Goal: Task Accomplishment & Management: Manage account settings

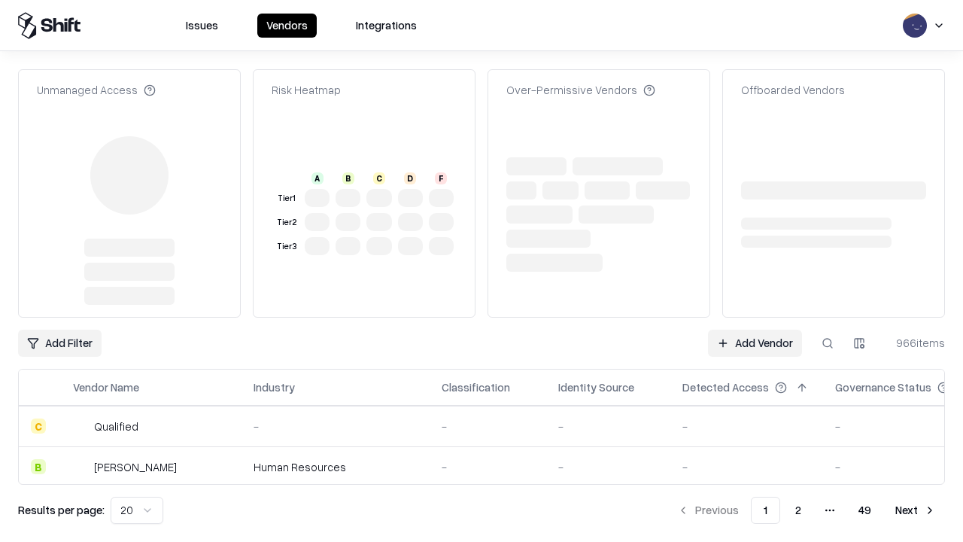
click at [755, 330] on link "Add Vendor" at bounding box center [755, 343] width 94 height 27
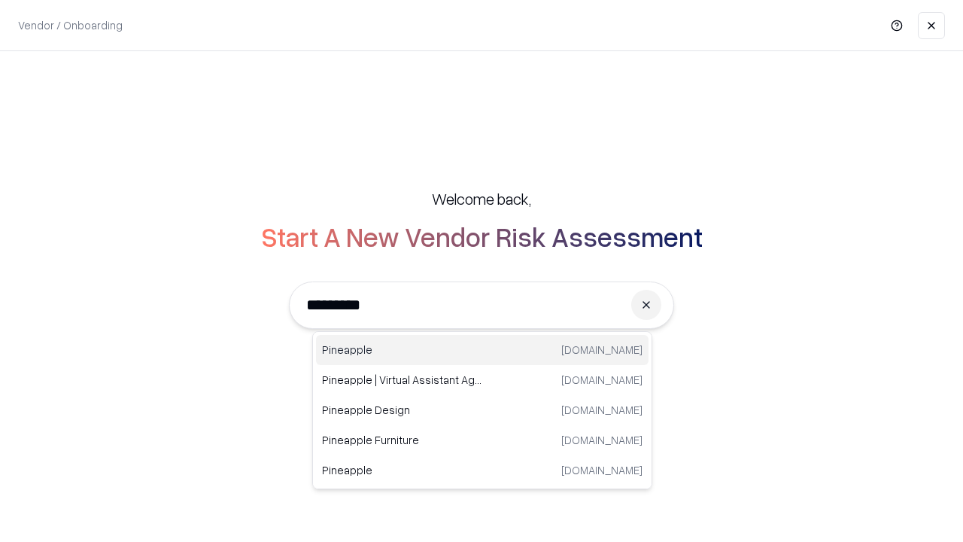
click at [482, 350] on div "Pineapple pineappleenergy.com" at bounding box center [482, 350] width 333 height 30
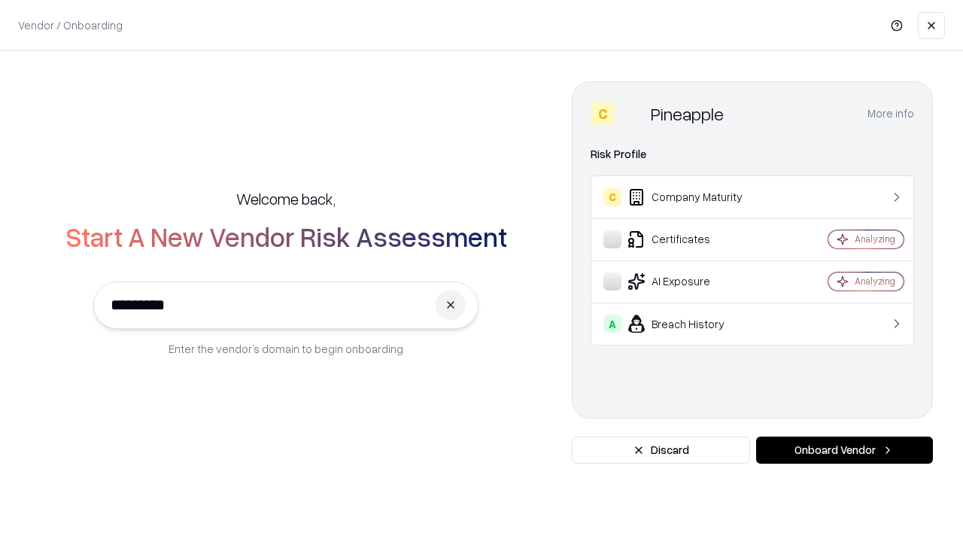
type input "*********"
click at [844, 450] on button "Onboard Vendor" at bounding box center [844, 449] width 177 height 27
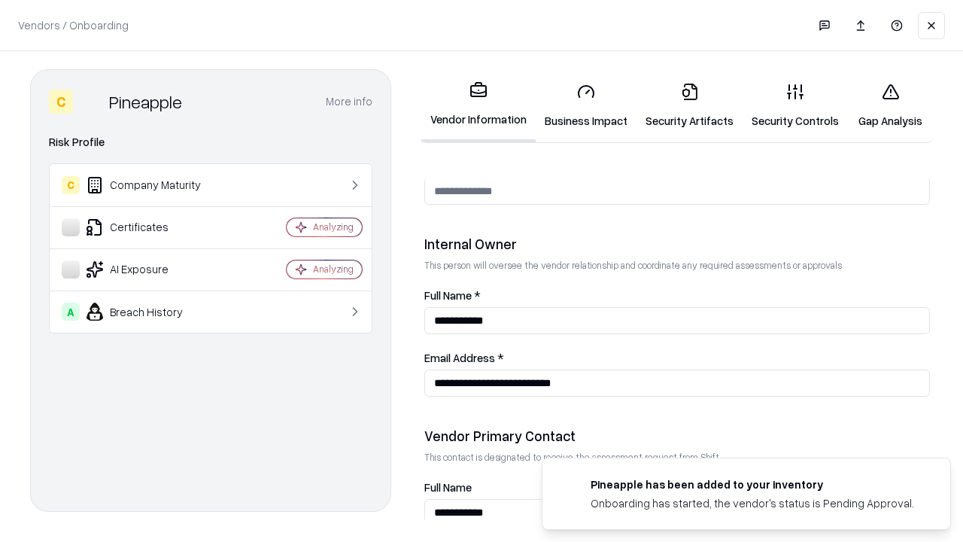
scroll to position [780, 0]
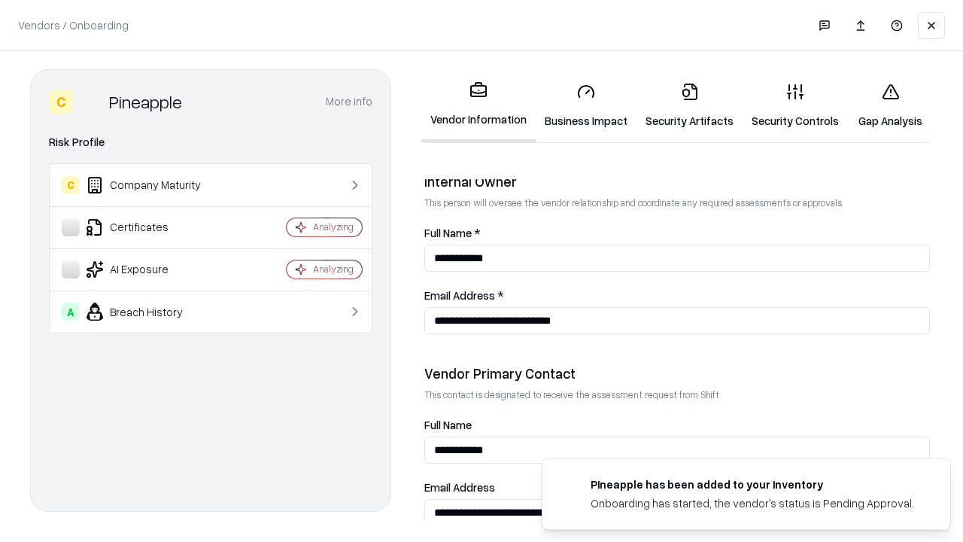
click at [586, 105] on link "Business Impact" at bounding box center [586, 106] width 101 height 70
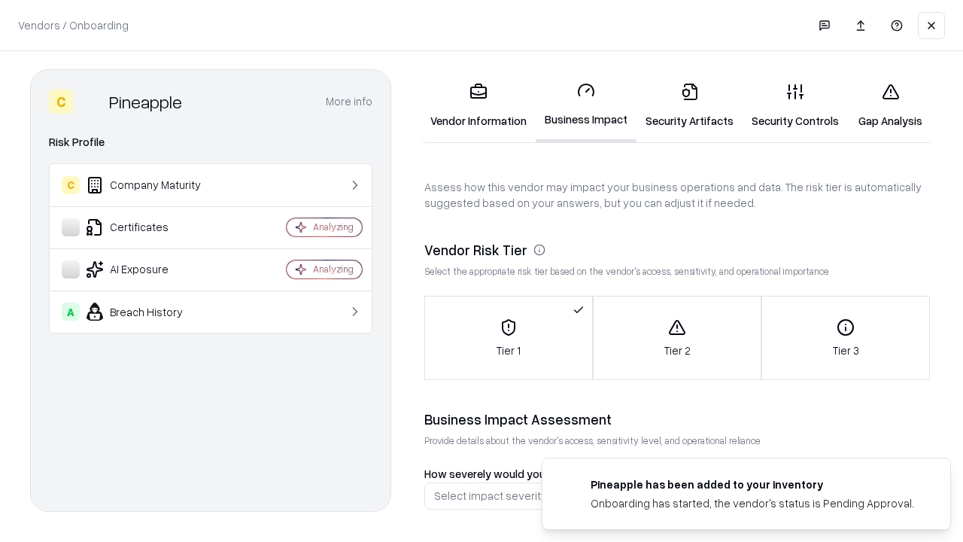
click at [689, 105] on link "Security Artifacts" at bounding box center [690, 106] width 106 height 70
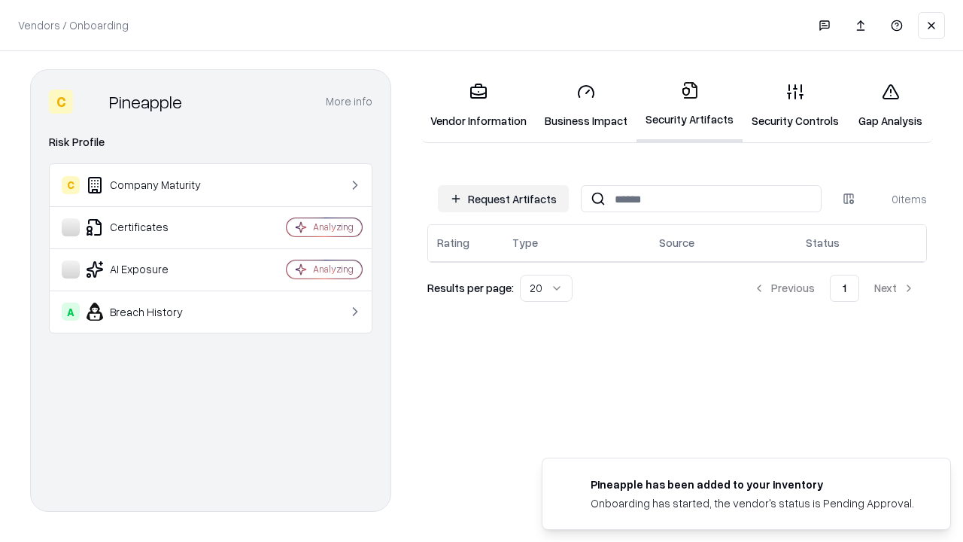
click at [503, 199] on button "Request Artifacts" at bounding box center [503, 198] width 131 height 27
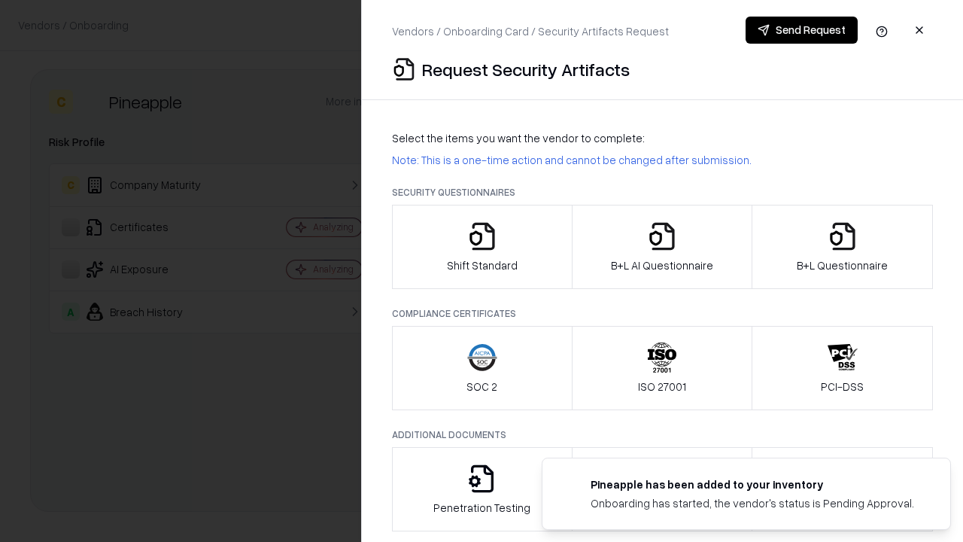
click at [482, 247] on icon "button" at bounding box center [482, 236] width 30 height 30
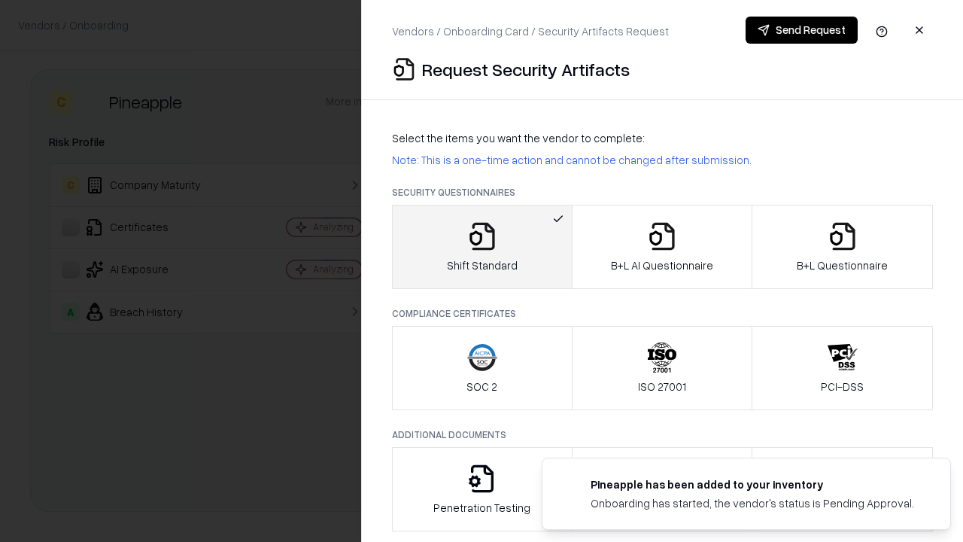
click at [801, 30] on button "Send Request" at bounding box center [802, 30] width 112 height 27
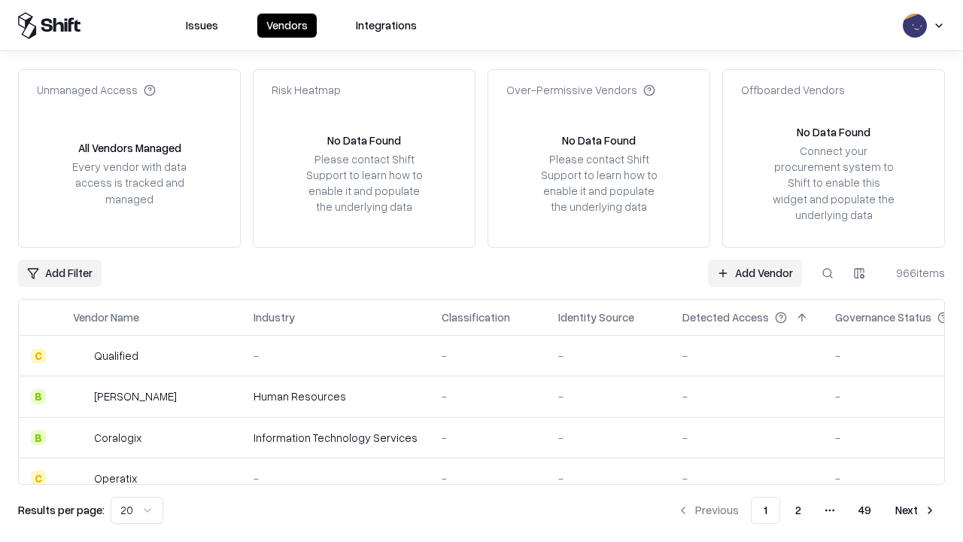
click at [828, 272] on button at bounding box center [827, 273] width 27 height 27
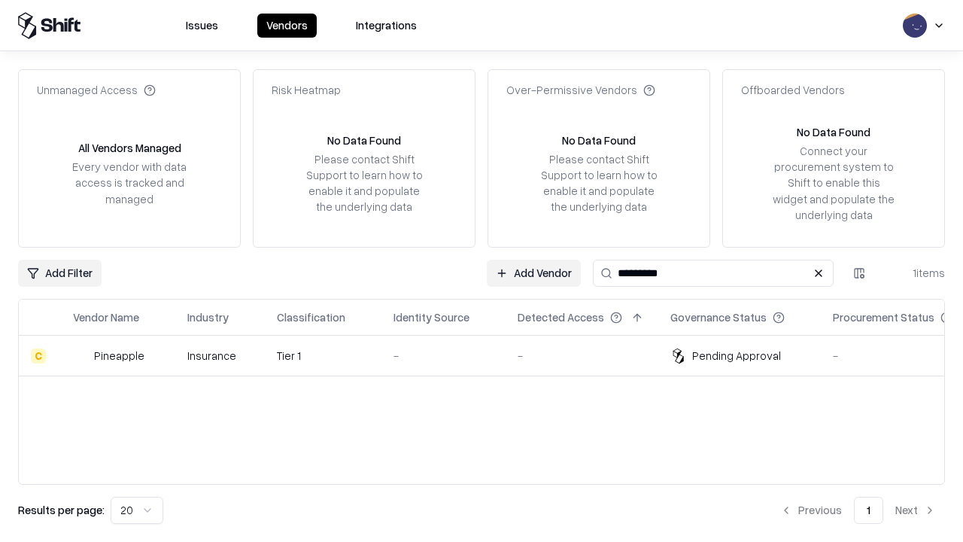
type input "*********"
click at [491, 355] on div "-" at bounding box center [444, 356] width 100 height 16
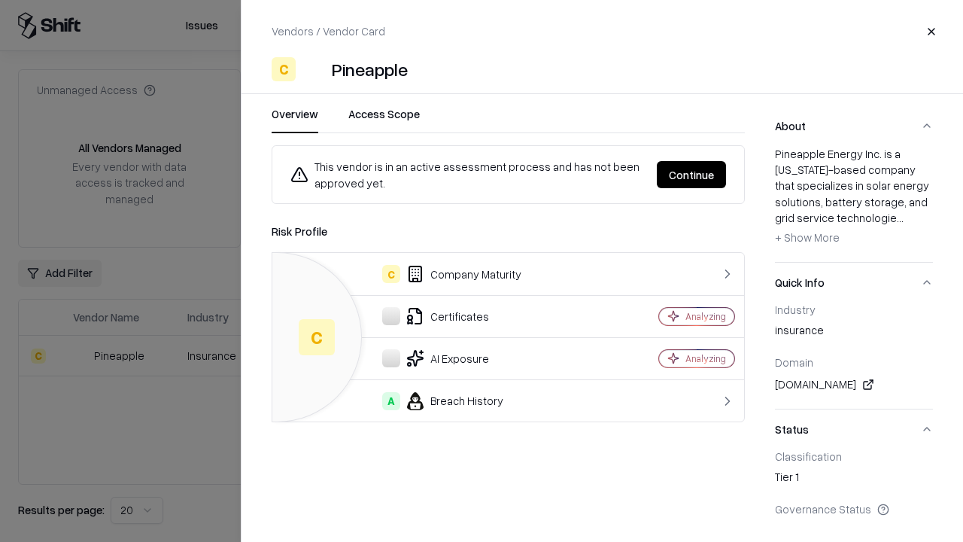
click at [691, 175] on button "Continue" at bounding box center [691, 174] width 69 height 27
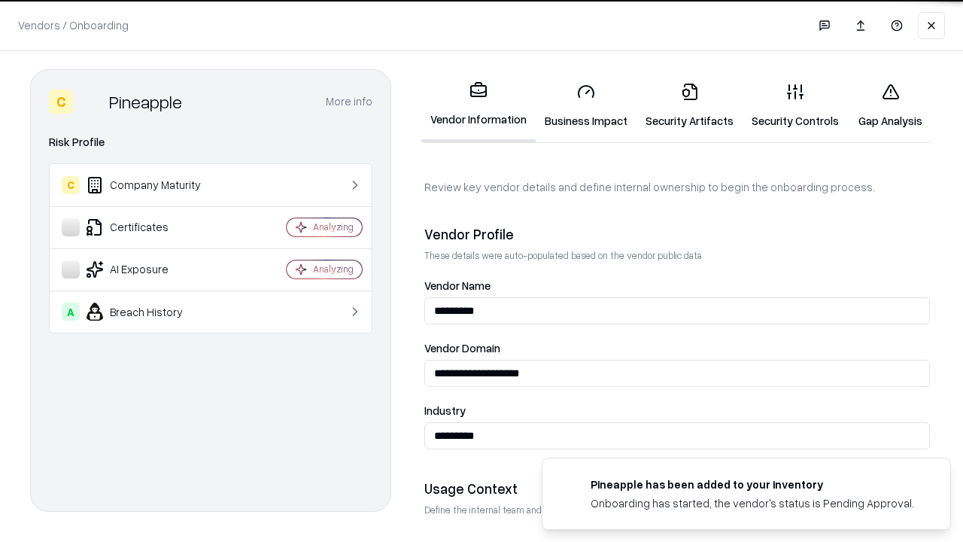
click at [689, 105] on link "Security Artifacts" at bounding box center [690, 106] width 106 height 70
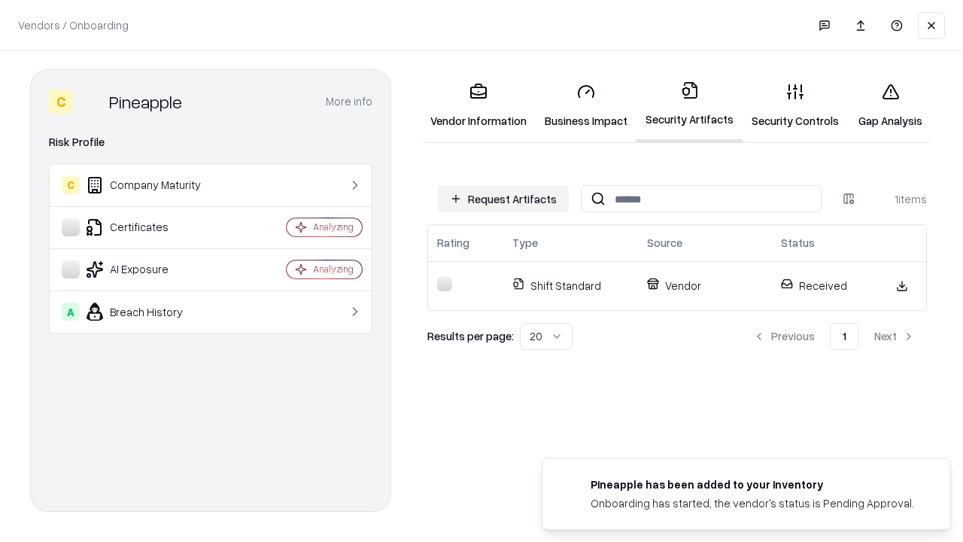
click at [890, 105] on link "Gap Analysis" at bounding box center [890, 106] width 85 height 70
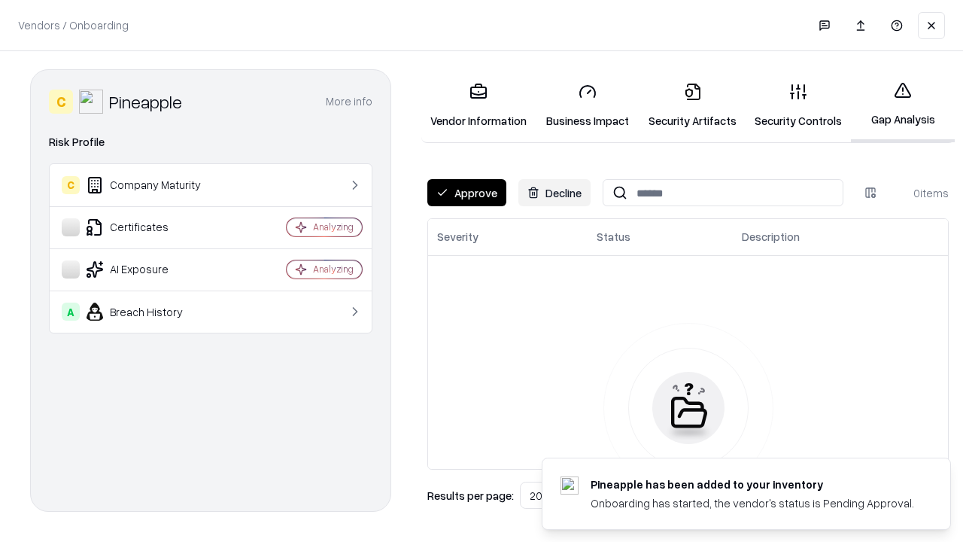
click at [466, 193] on button "Approve" at bounding box center [466, 192] width 79 height 27
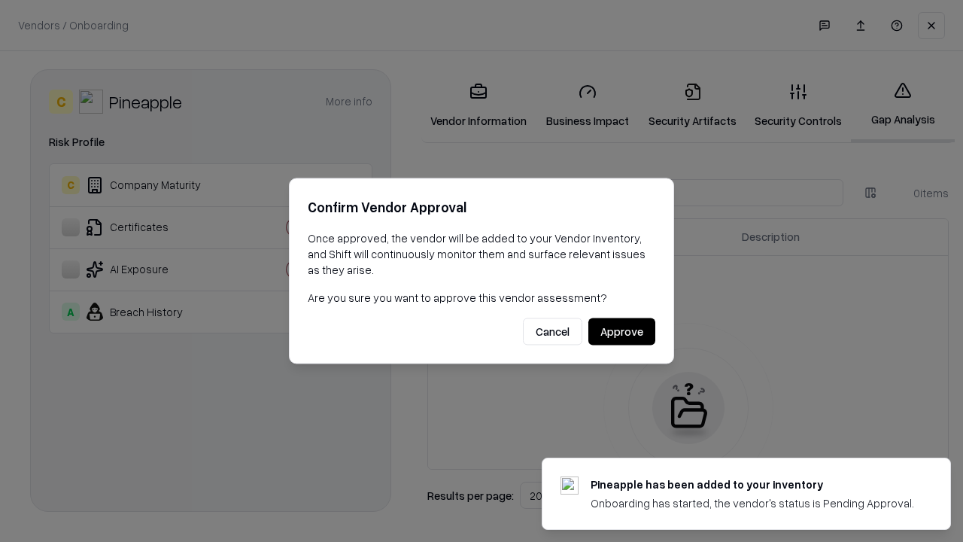
click at [621, 331] on button "Approve" at bounding box center [621, 331] width 67 height 27
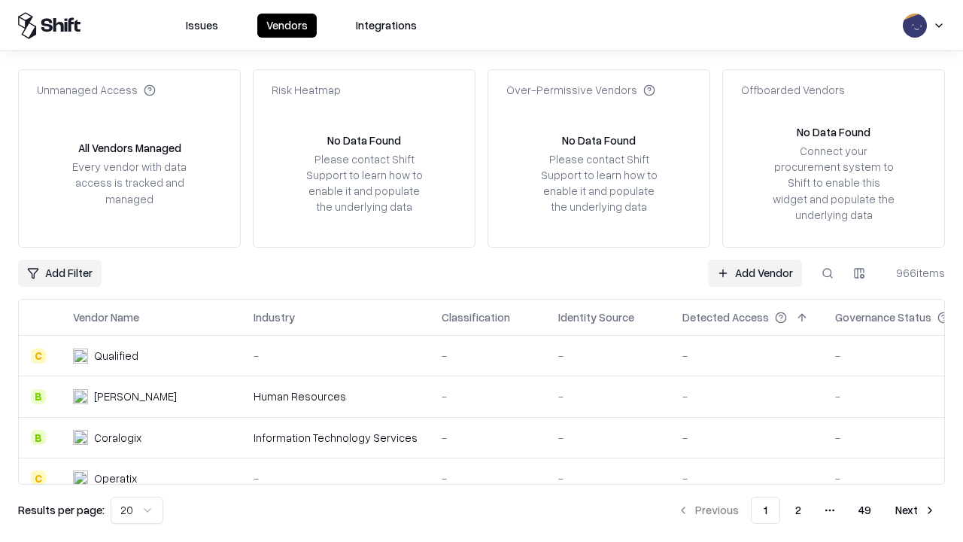
type input "*********"
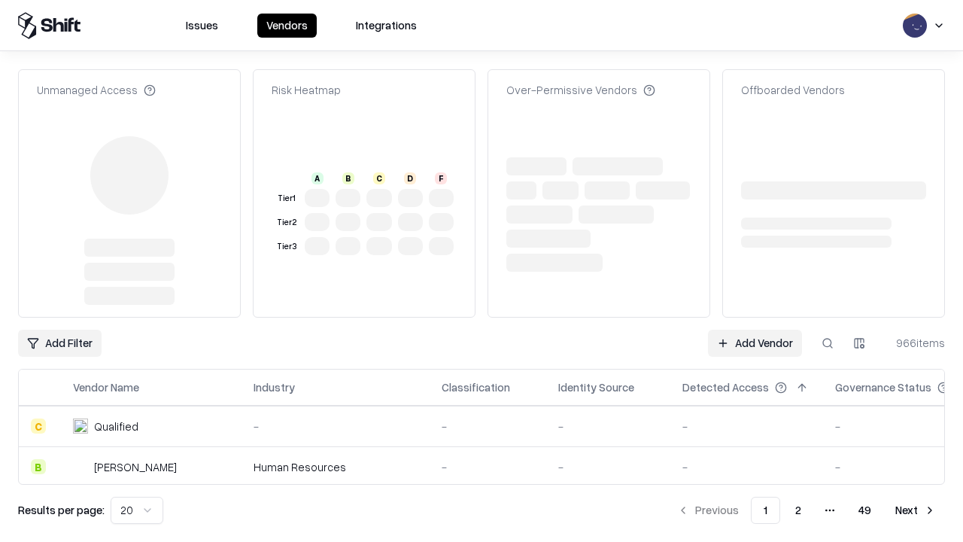
click at [755, 330] on link "Add Vendor" at bounding box center [755, 343] width 94 height 27
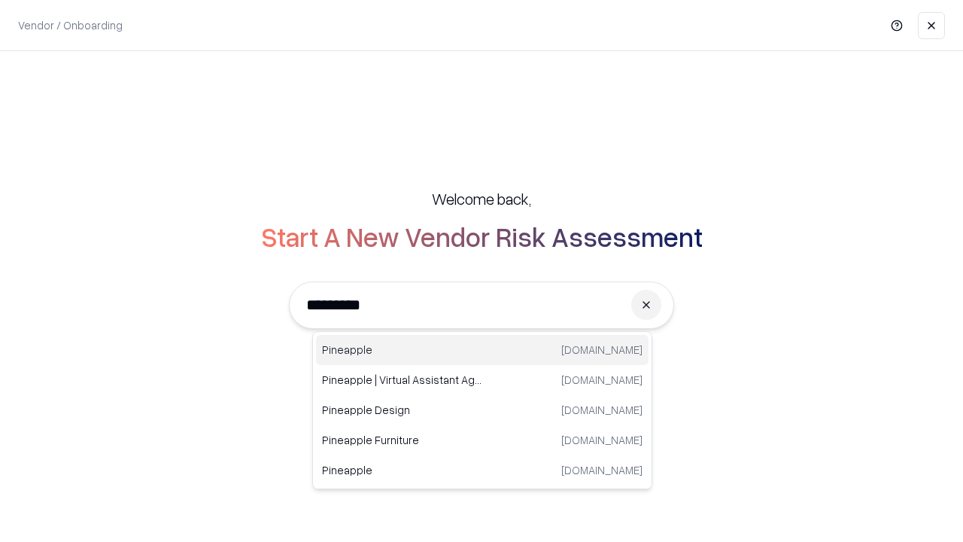
click at [482, 350] on div "Pineapple [DOMAIN_NAME]" at bounding box center [482, 350] width 333 height 30
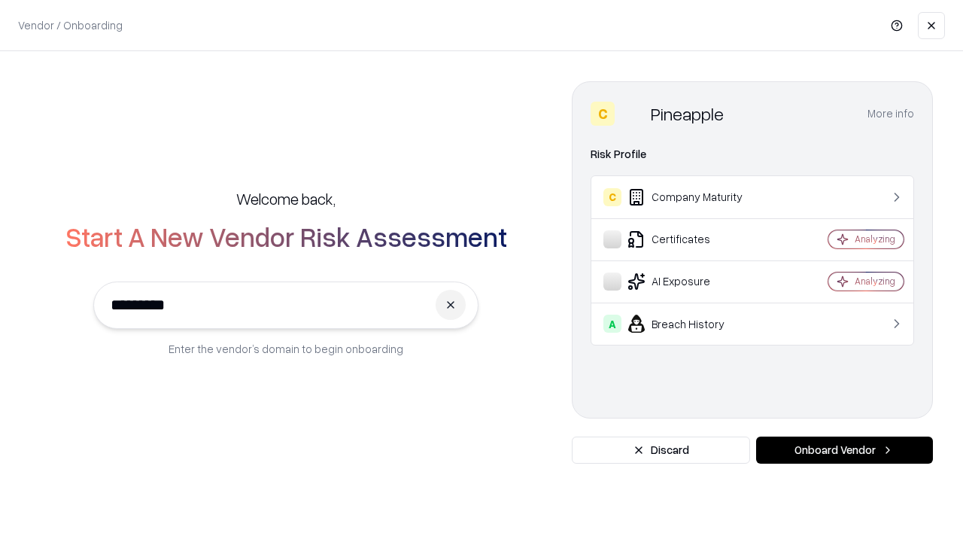
type input "*********"
click at [844, 450] on button "Onboard Vendor" at bounding box center [844, 449] width 177 height 27
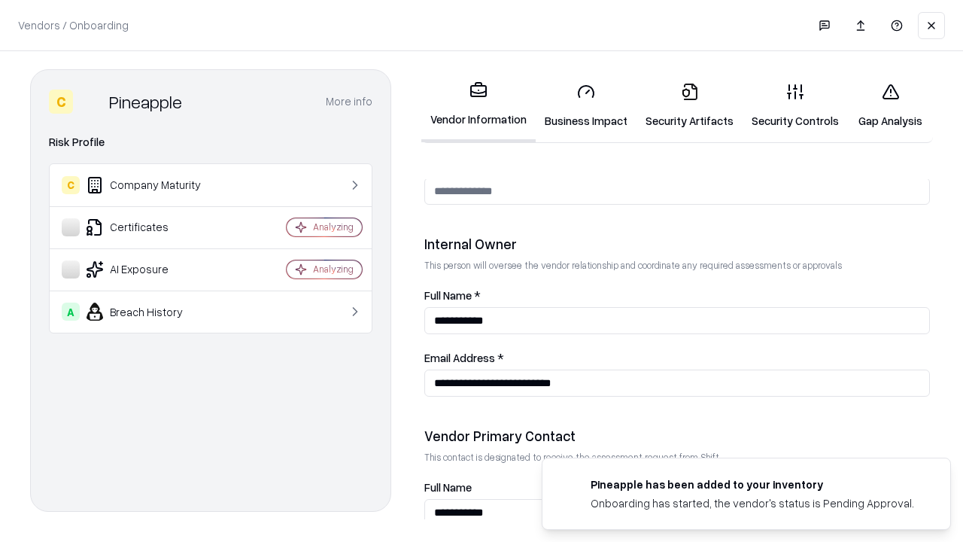
scroll to position [780, 0]
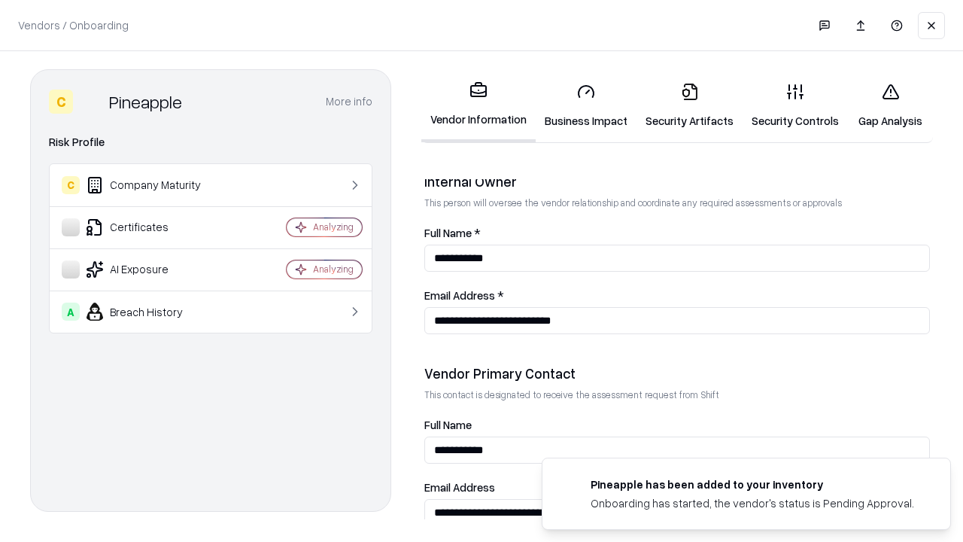
click at [890, 105] on link "Gap Analysis" at bounding box center [890, 106] width 85 height 70
